Goal: Task Accomplishment & Management: Use online tool/utility

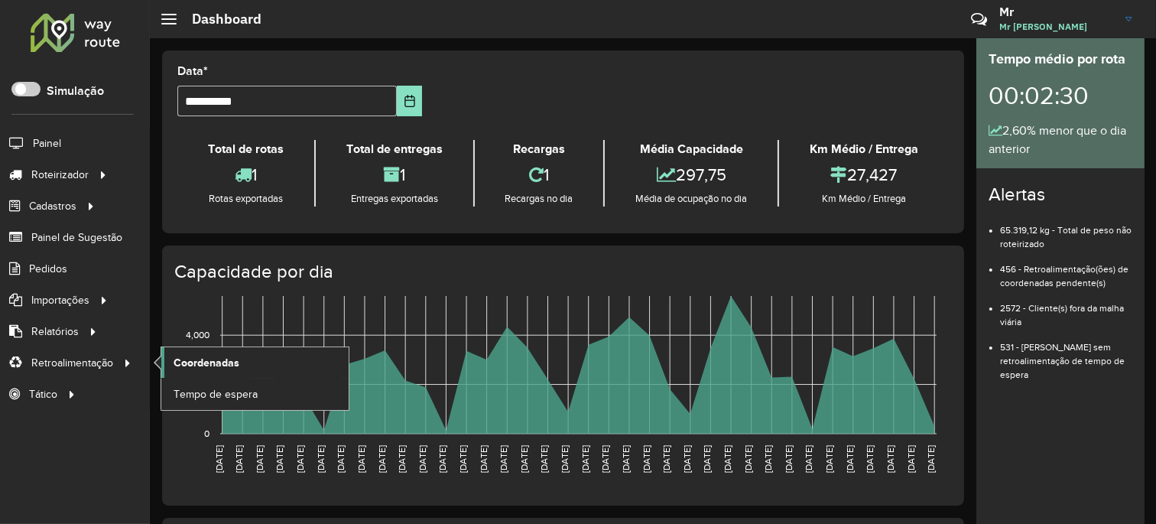
click at [228, 360] on span "Coordenadas" at bounding box center [207, 363] width 66 height 16
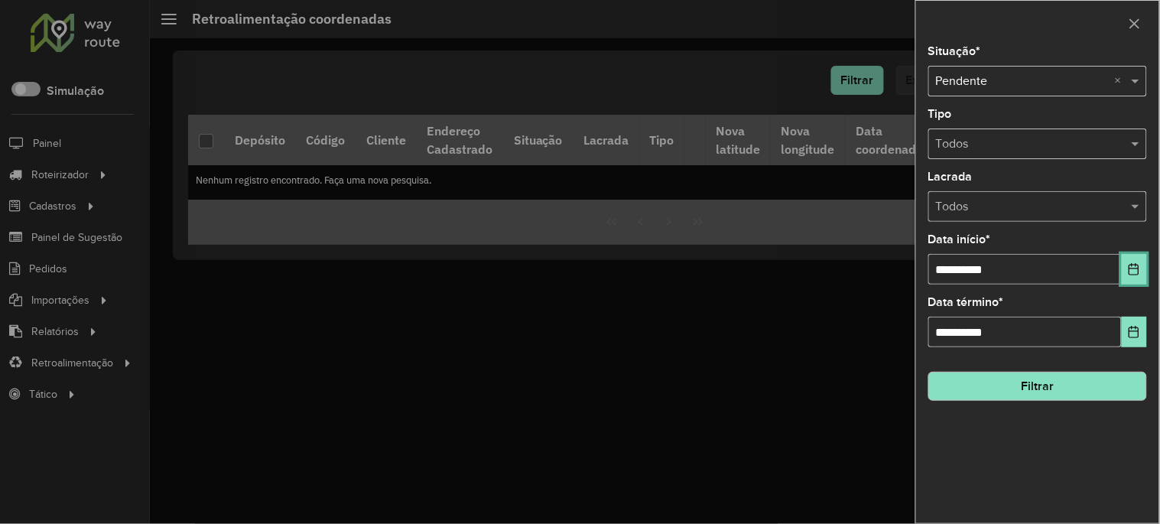
click at [1136, 271] on icon "Choose Date" at bounding box center [1134, 269] width 12 height 12
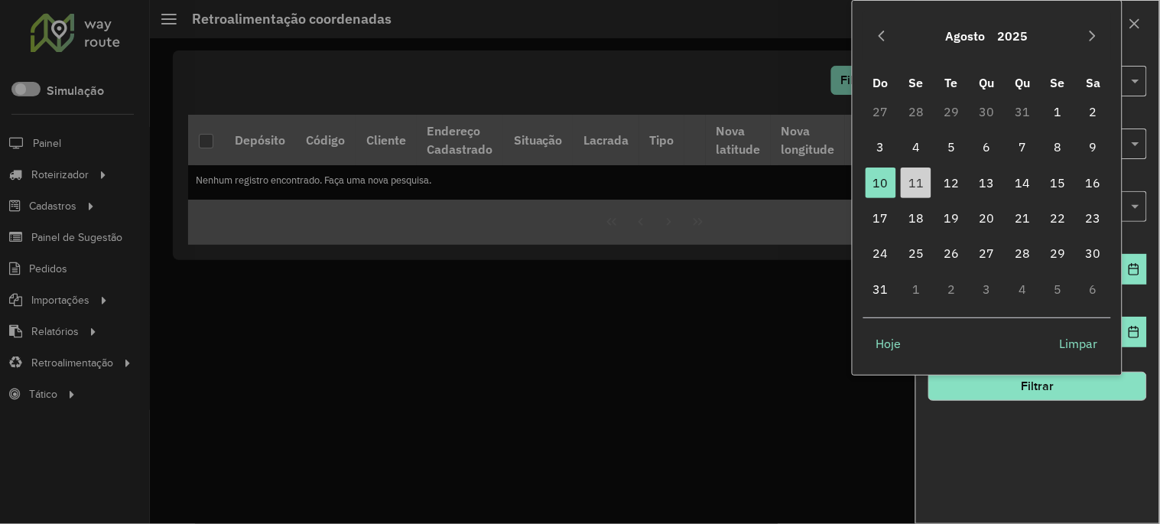
click at [912, 108] on td "28" at bounding box center [915, 111] width 35 height 35
click at [912, 109] on td "28" at bounding box center [915, 111] width 35 height 35
click at [1055, 105] on span "1" at bounding box center [1058, 111] width 31 height 31
type input "**********"
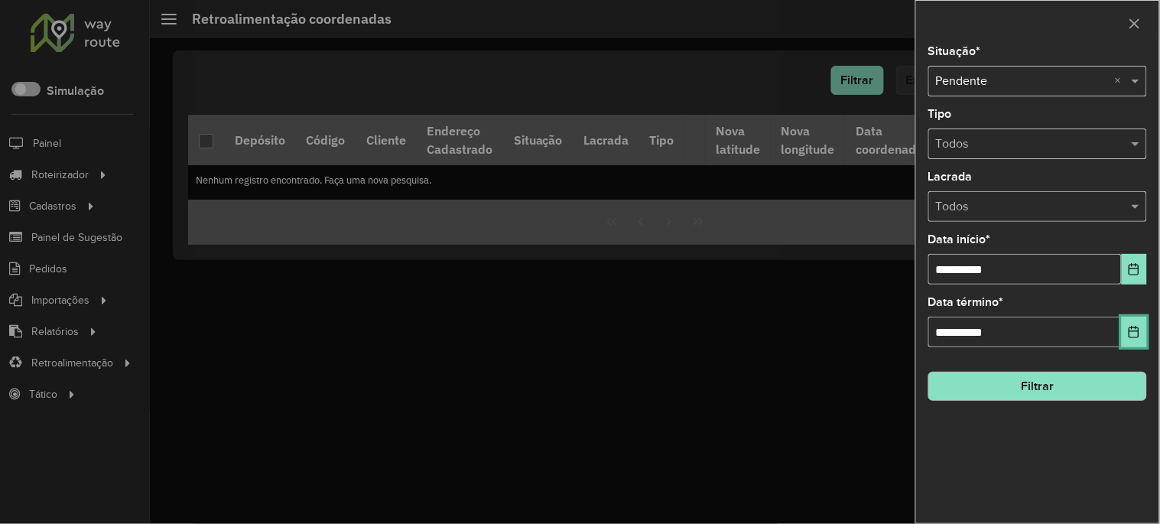
click at [1130, 326] on icon "Choose Date" at bounding box center [1134, 332] width 12 height 12
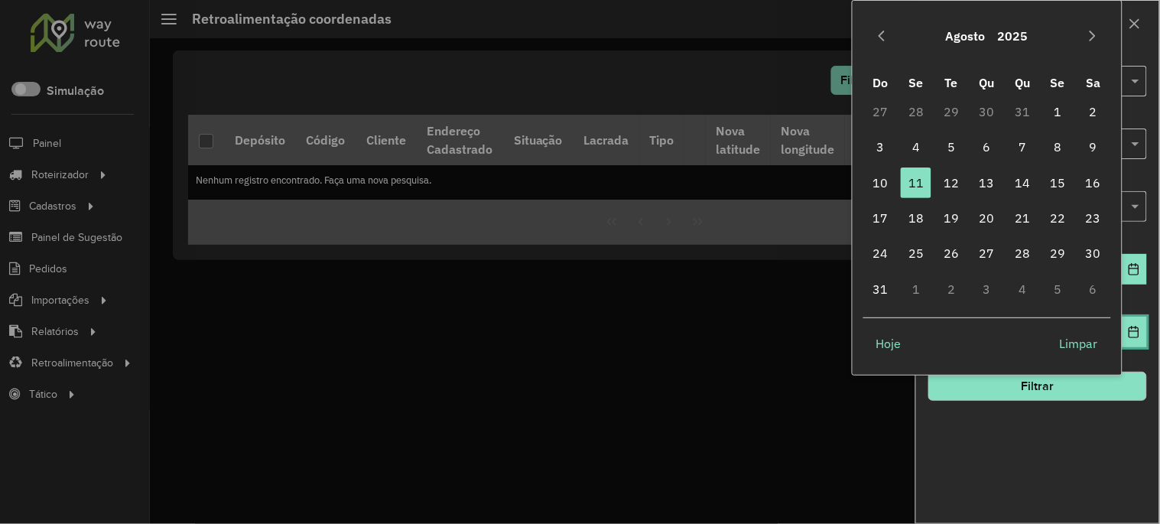
click at [1130, 326] on icon "Choose Date" at bounding box center [1134, 332] width 12 height 12
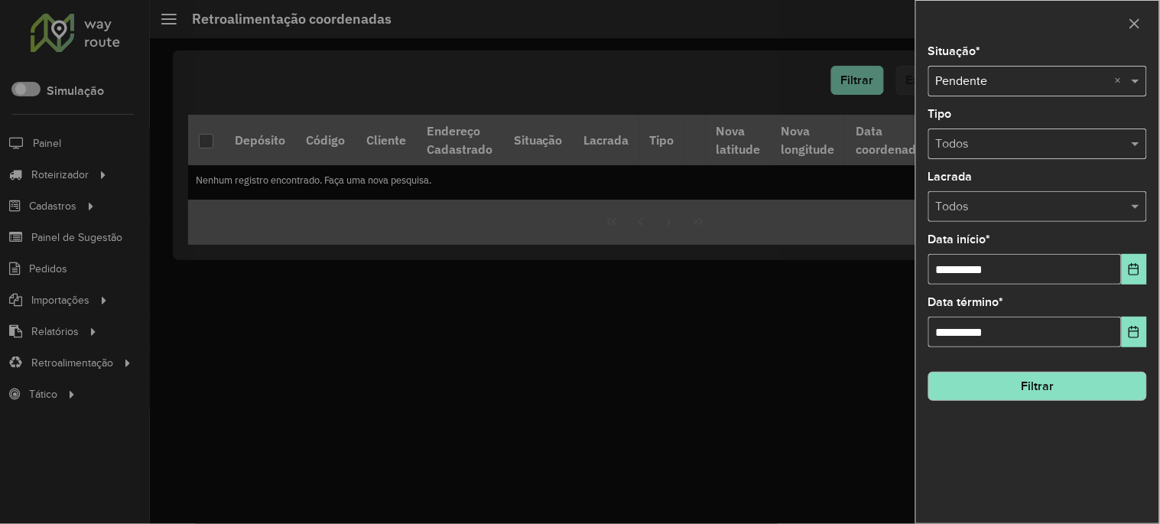
click at [1060, 378] on button "Filtrar" at bounding box center [1037, 386] width 219 height 29
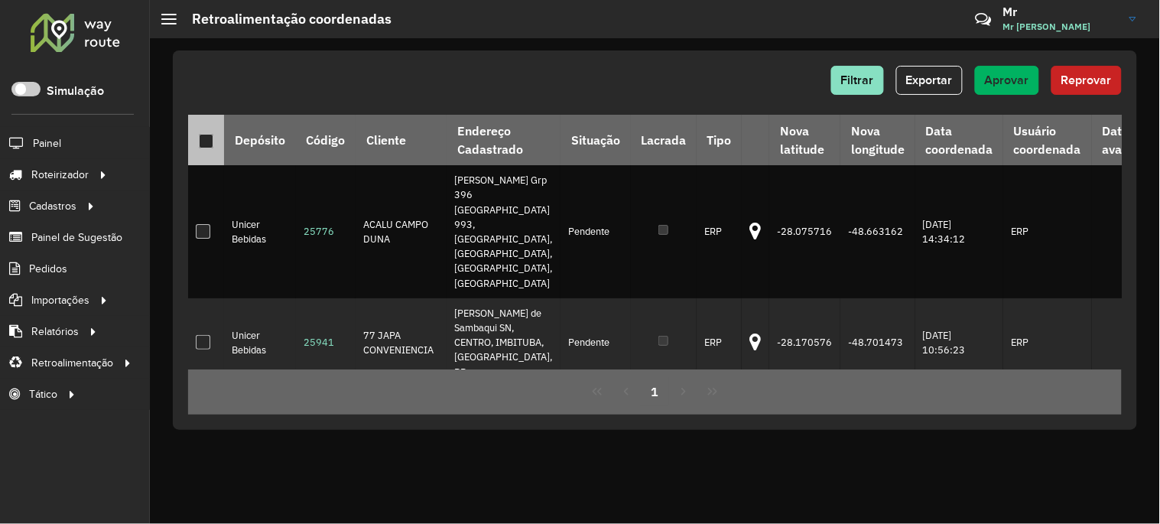
click at [206, 146] on div at bounding box center [206, 141] width 15 height 15
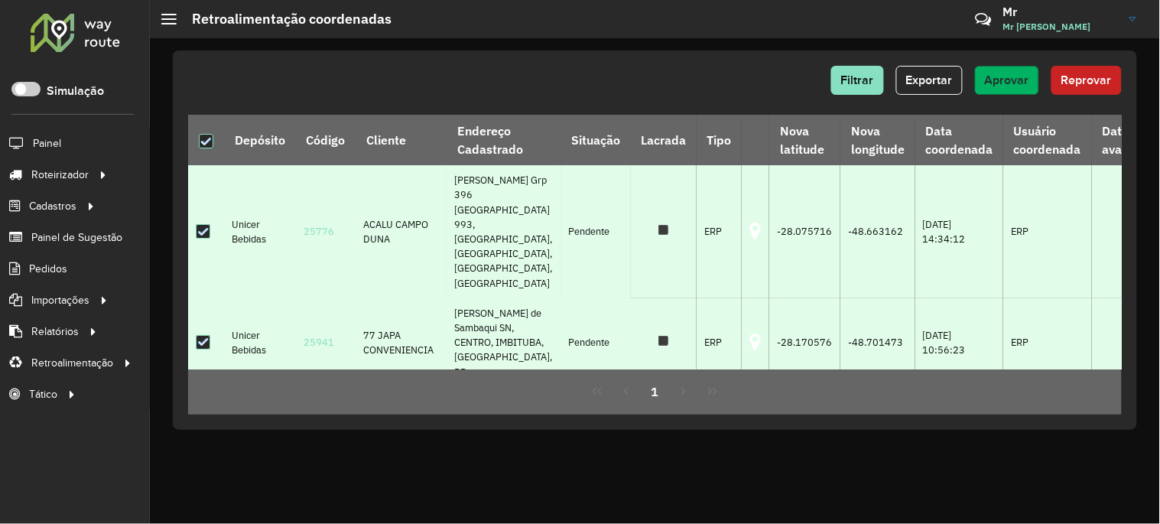
click at [1011, 78] on span "Aprovar" at bounding box center [1007, 79] width 44 height 13
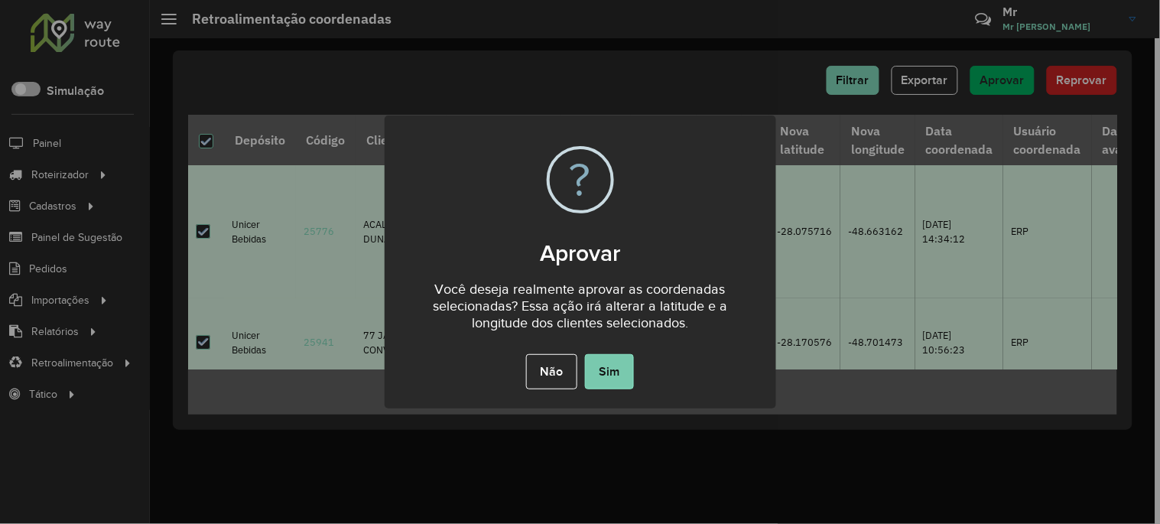
click at [625, 361] on button "Sim" at bounding box center [609, 371] width 49 height 35
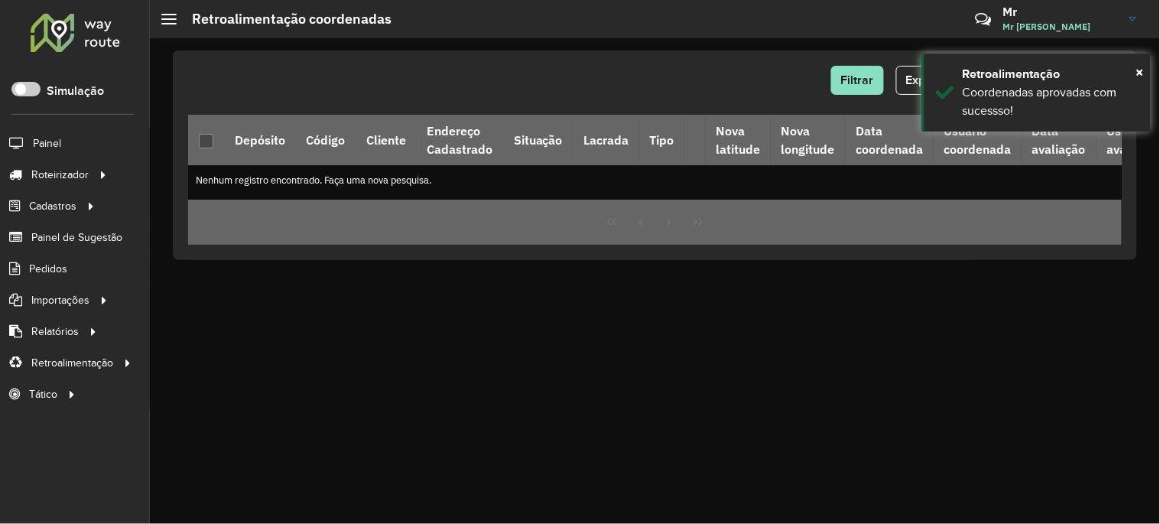
click at [625, 361] on div "Filtrar Exportar Aprovar Reprovar Depósito Código Cliente Endereço Cadastrado S…" at bounding box center [655, 280] width 1010 height 485
click at [75, 31] on div at bounding box center [75, 32] width 92 height 40
